Goal: Information Seeking & Learning: Learn about a topic

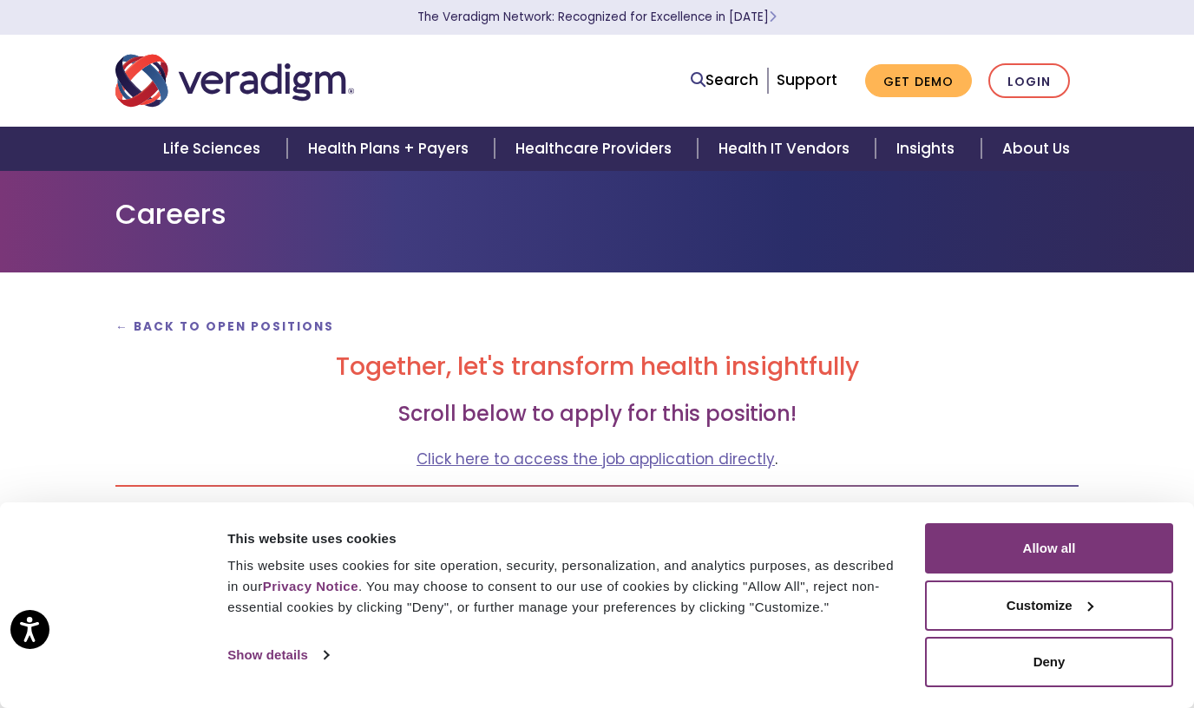
scroll to position [87, 0]
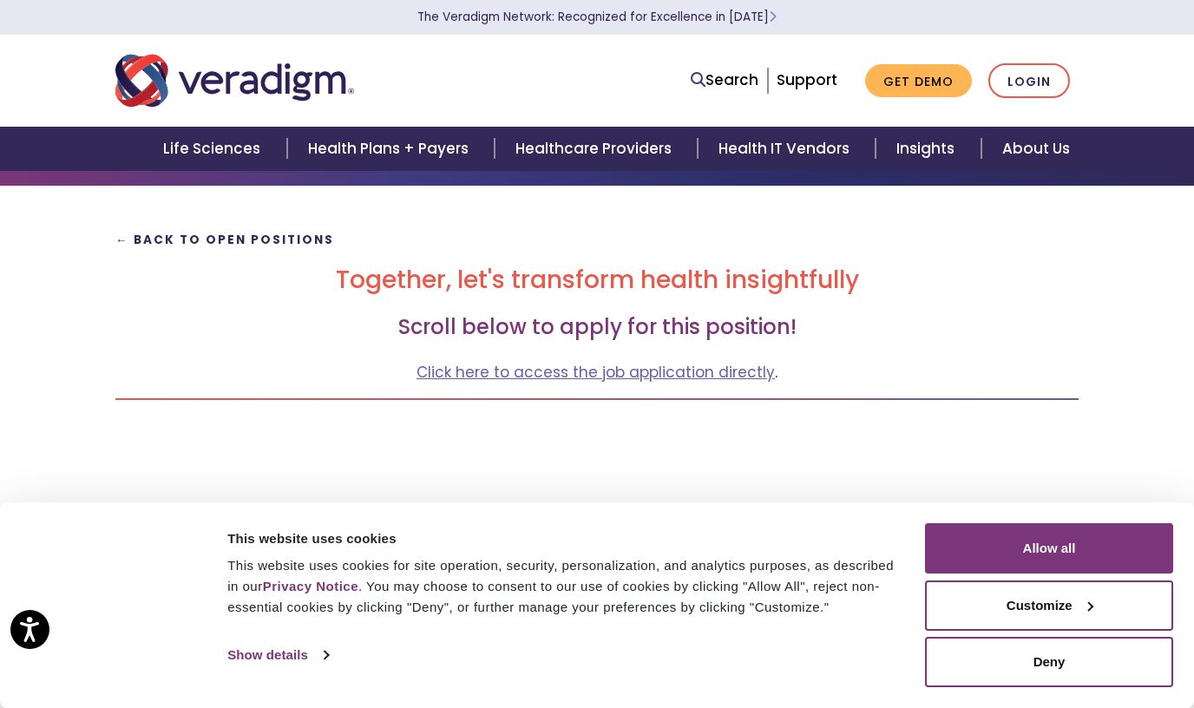
click at [245, 246] on strong "← Back to Open Positions" at bounding box center [224, 240] width 219 height 16
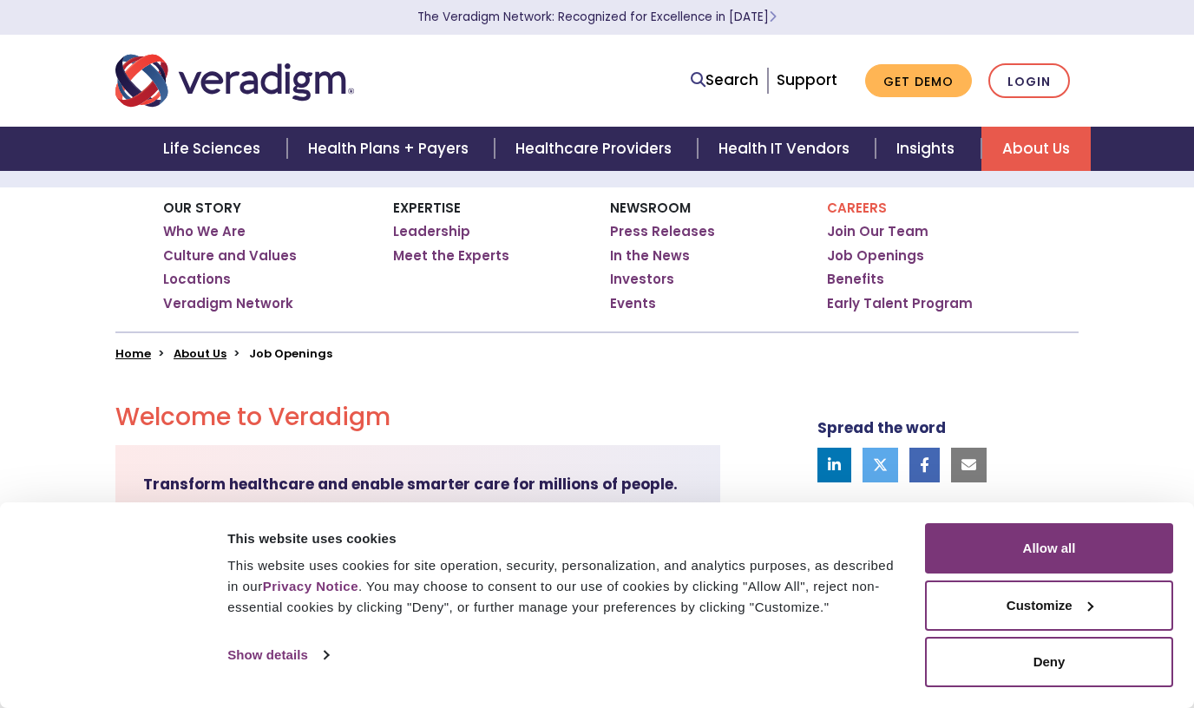
scroll to position [165, 0]
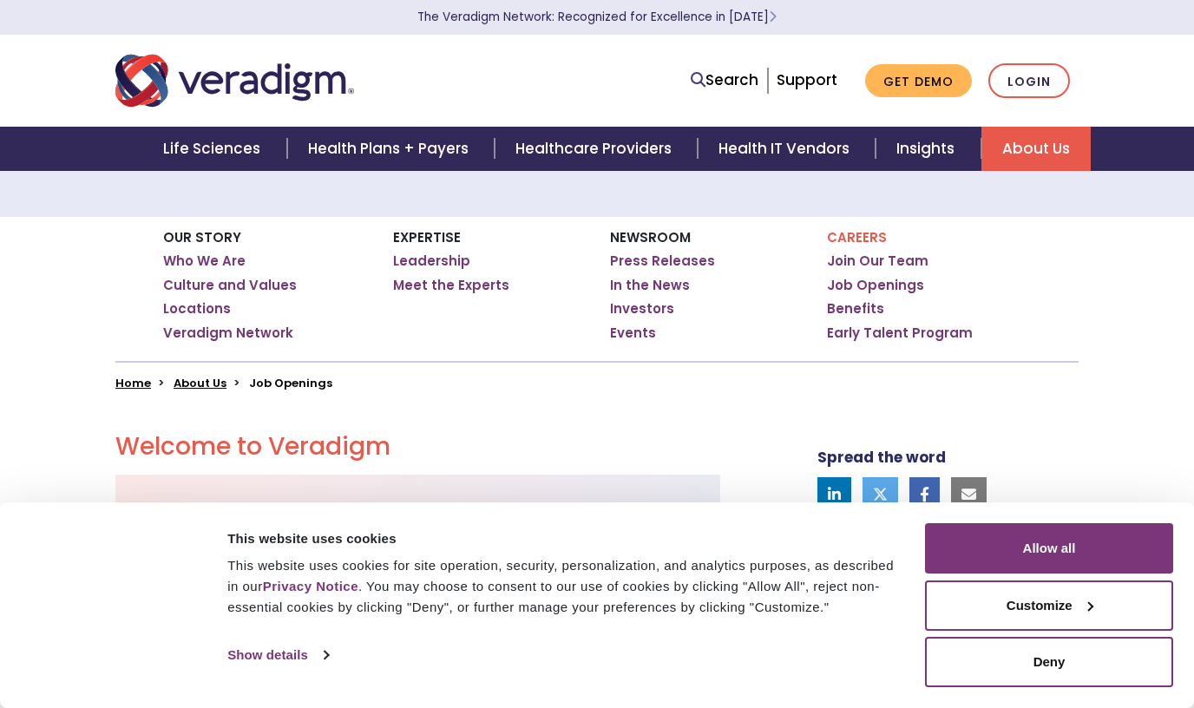
click at [287, 389] on li "Job Openings" at bounding box center [290, 383] width 83 height 16
click at [875, 295] on ul "Join Our Team Job Openings Benefits Early Talent Program" at bounding box center [929, 296] width 204 height 88
click at [876, 283] on link "Job Openings" at bounding box center [875, 285] width 97 height 17
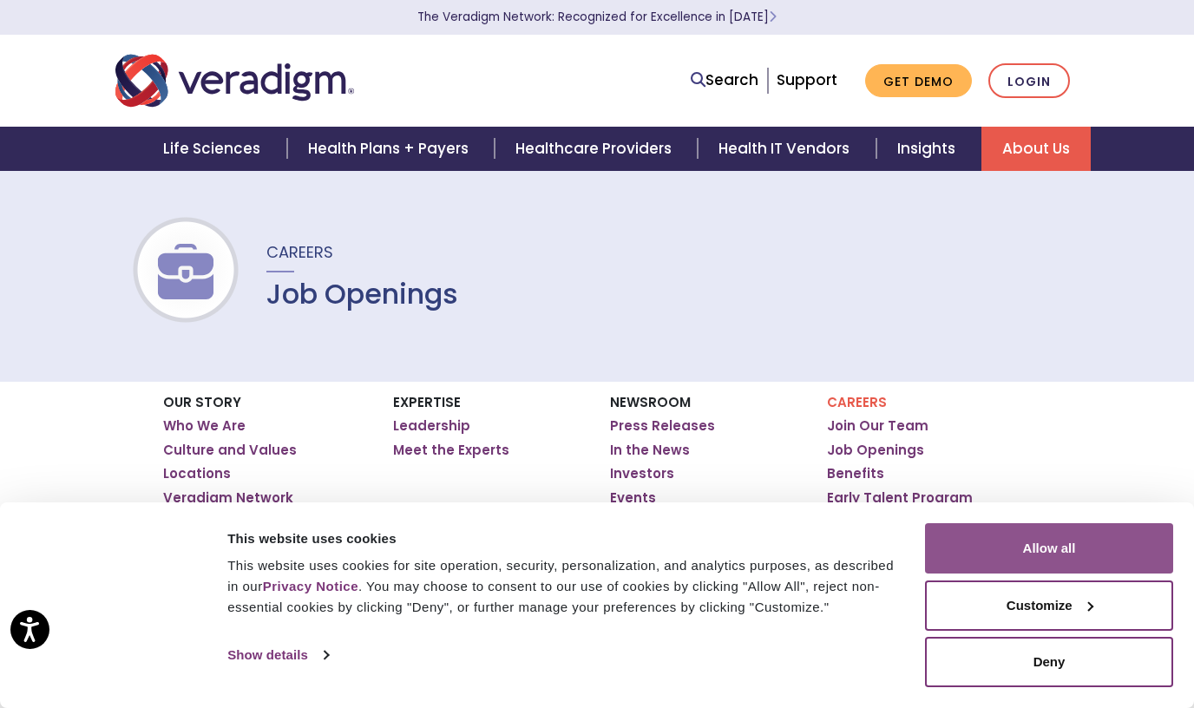
click at [1045, 551] on button "Allow all" at bounding box center [1049, 548] width 248 height 50
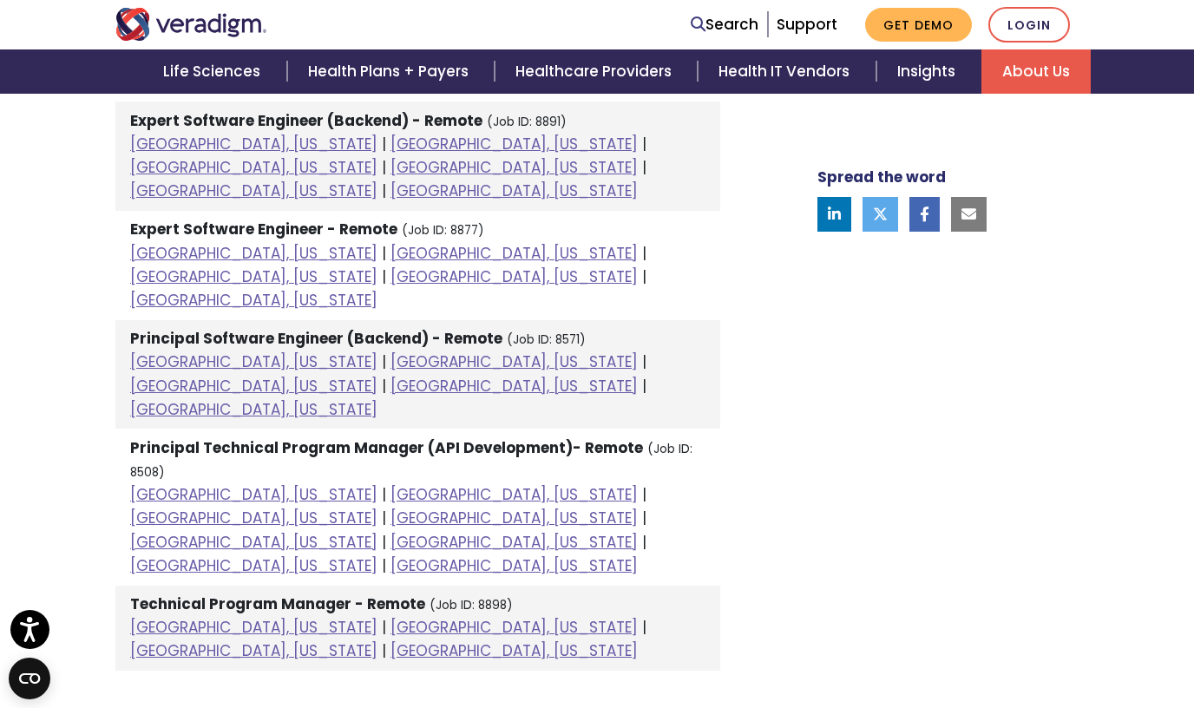
scroll to position [2255, 0]
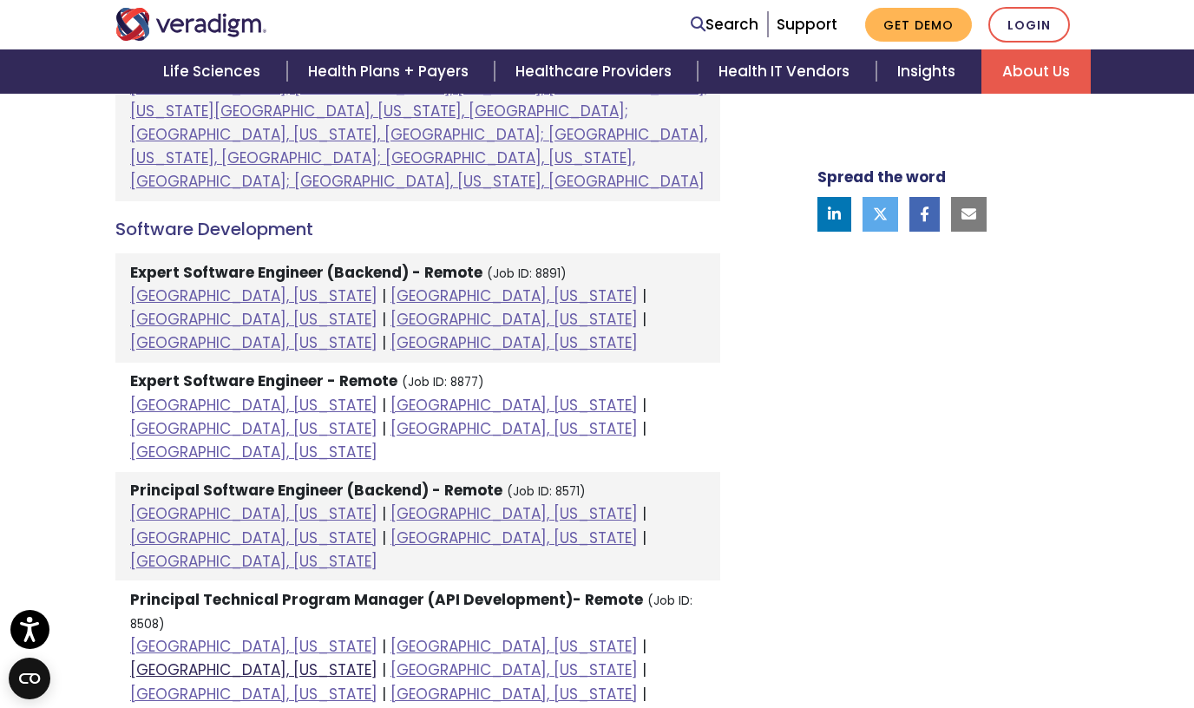
click at [377, 659] on link "[GEOGRAPHIC_DATA], [US_STATE]" at bounding box center [253, 669] width 247 height 21
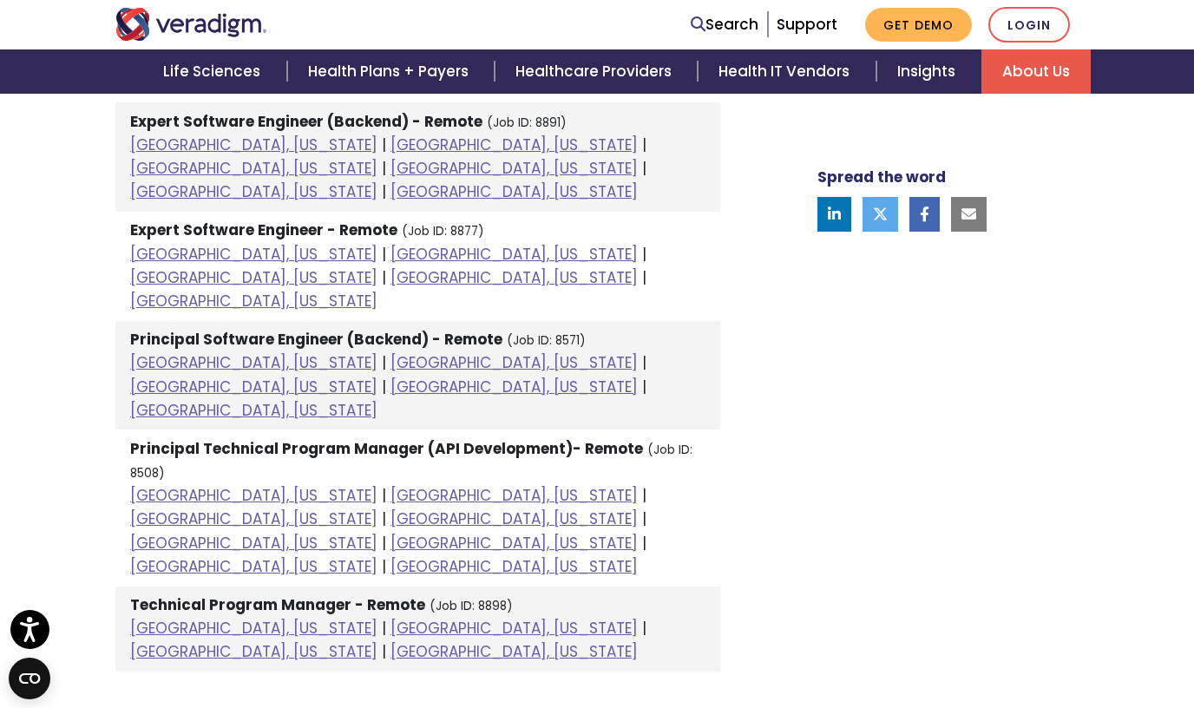
scroll to position [2115, 0]
